Goal: Information Seeking & Learning: Learn about a topic

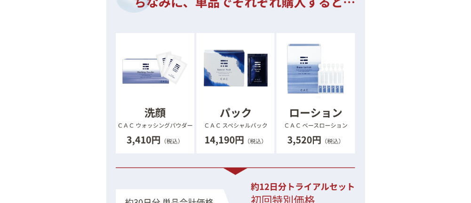
scroll to position [11086, 0]
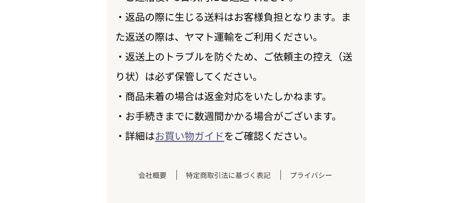
click at [192, 133] on link "お買い物ガイド" at bounding box center [189, 135] width 69 height 14
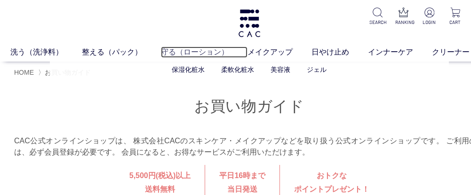
click at [171, 51] on link "守る（ローション）" at bounding box center [204, 52] width 87 height 11
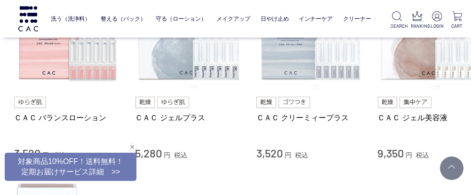
scroll to position [445, 0]
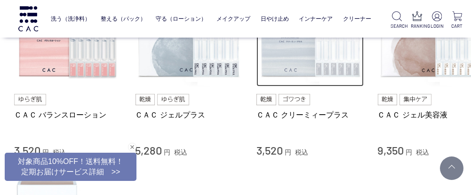
click at [303, 70] on img at bounding box center [310, 33] width 107 height 107
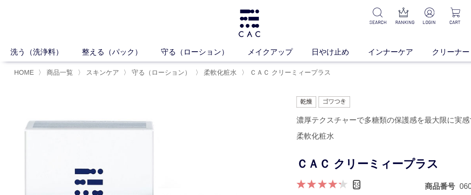
click at [357, 183] on link "39" at bounding box center [357, 185] width 8 height 10
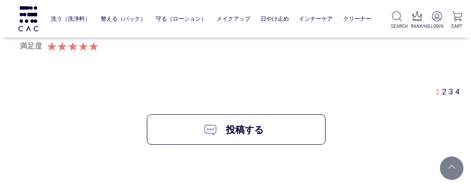
scroll to position [6009, 13]
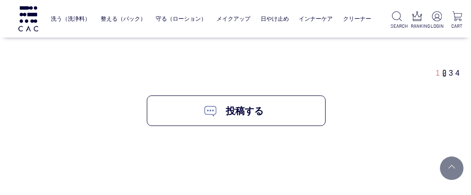
click at [444, 70] on link "2" at bounding box center [445, 73] width 4 height 8
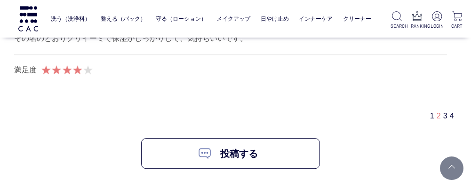
scroll to position [5902, 28]
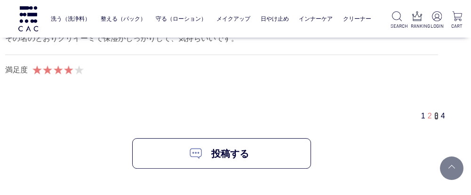
click at [437, 113] on link "3" at bounding box center [437, 116] width 4 height 8
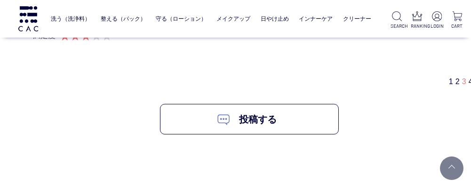
scroll to position [5981, 0]
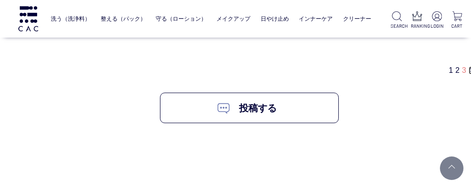
click at [470, 66] on link "4" at bounding box center [471, 70] width 4 height 8
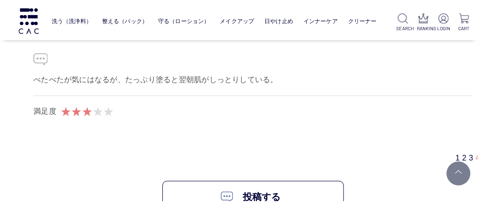
scroll to position [5685, 0]
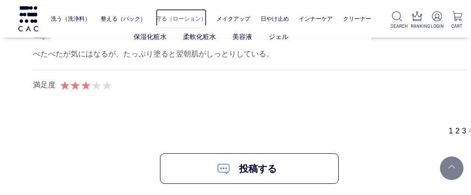
click at [173, 18] on link "守る（ローション）" at bounding box center [181, 19] width 51 height 20
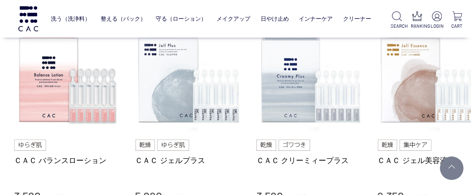
scroll to position [413, 0]
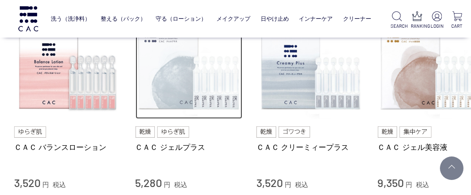
click at [187, 90] on img at bounding box center [189, 65] width 107 height 107
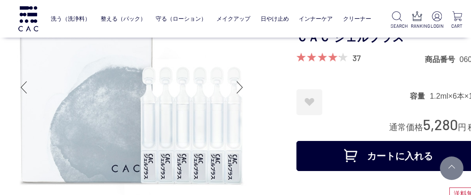
scroll to position [75, 0]
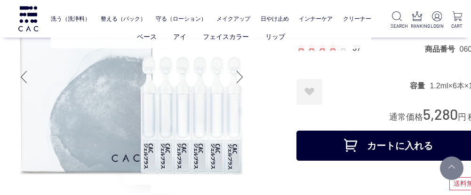
click at [357, 46] on ul "ベース アイ フェイスカラー リップ" at bounding box center [211, 36] width 321 height 23
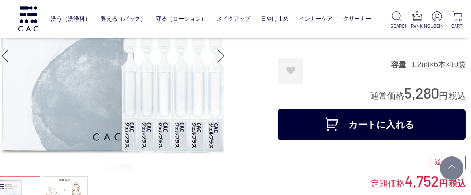
scroll to position [19, 19]
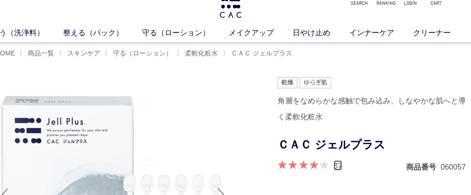
click at [336, 164] on link "37" at bounding box center [338, 166] width 8 height 10
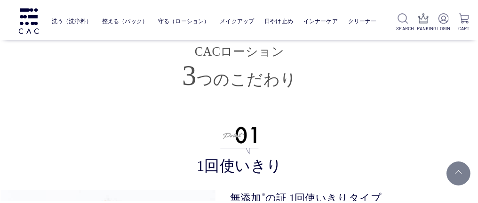
scroll to position [2236, 14]
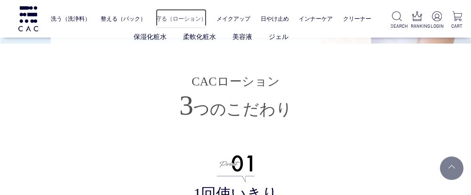
click at [189, 13] on link "守る（ローション）" at bounding box center [181, 19] width 51 height 20
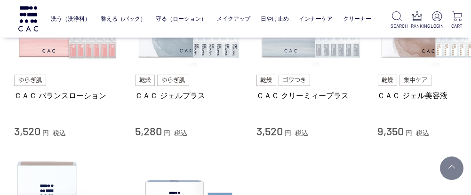
scroll to position [459, 0]
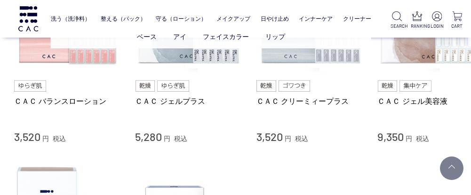
click at [75, 42] on ul "ベース アイ フェイスカラー リップ" at bounding box center [211, 36] width 321 height 23
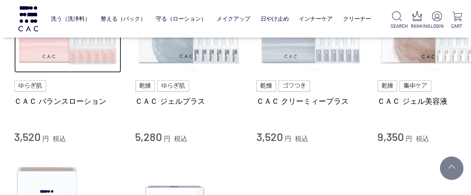
click at [77, 54] on img at bounding box center [67, 19] width 107 height 107
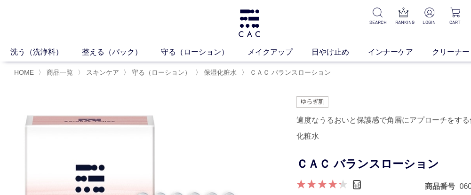
click at [356, 183] on link "48" at bounding box center [357, 185] width 9 height 10
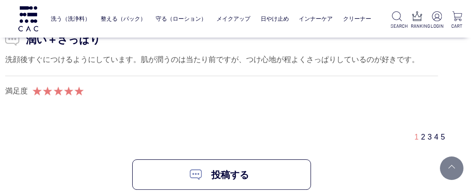
scroll to position [6061, 28]
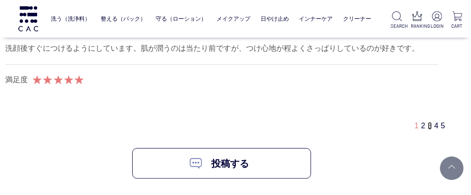
click at [430, 122] on link "3" at bounding box center [430, 126] width 4 height 8
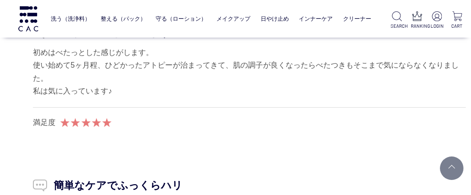
scroll to position [5615, 0]
